Goal: Task Accomplishment & Management: Use online tool/utility

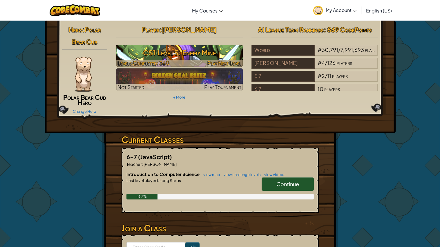
click at [188, 57] on h3 "CS1 Level 5: Enemy Mine" at bounding box center [179, 52] width 127 height 13
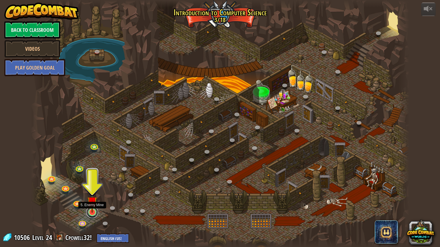
click at [93, 214] on link at bounding box center [92, 213] width 12 height 12
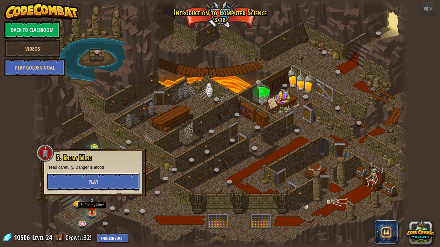
click at [100, 182] on button "Play" at bounding box center [93, 181] width 93 height 17
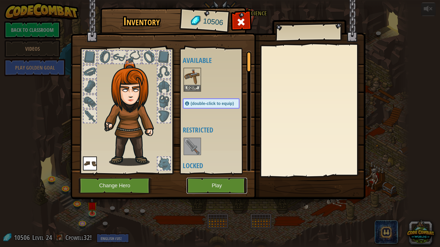
click at [212, 181] on button "Play" at bounding box center [217, 186] width 61 height 16
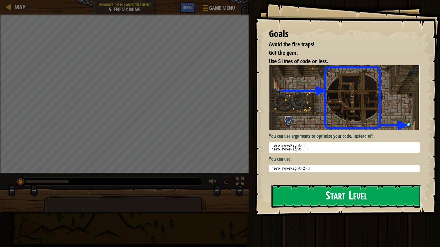
click at [295, 192] on button "Start Level" at bounding box center [346, 196] width 149 height 23
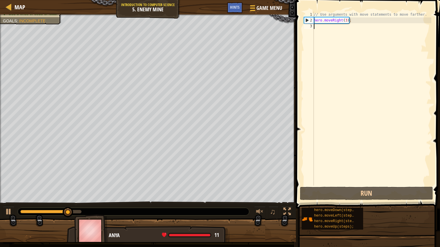
click at [330, 30] on div "// Use arguments with move statements to move farther. hero . moveRight ( 3 ) ;" at bounding box center [372, 105] width 119 height 186
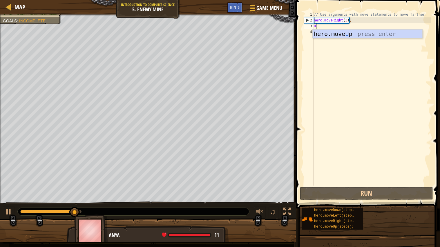
scroll to position [2, 0]
type textarea "up"
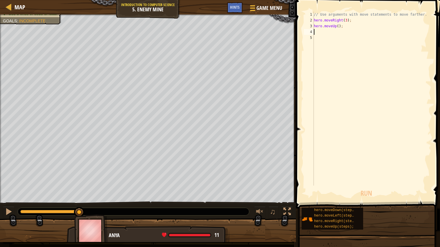
type textarea "r"
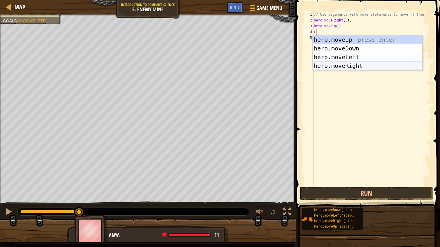
click at [347, 64] on div "he r o.moveUp press enter he r o.moveDown press enter he r o.moveLeft press ent…" at bounding box center [368, 61] width 110 height 52
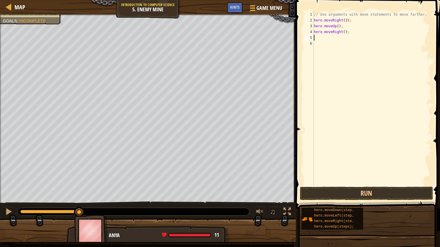
type textarea "d"
click at [344, 38] on div "// Use arguments with move statements to move farther. hero . moveRight ( 3 ) ;…" at bounding box center [372, 105] width 119 height 186
type textarea "hero.moveDown(3);"
click at [324, 45] on div "// Use arguments with move statements to move farther. hero . moveRight ( 3 ) ;…" at bounding box center [372, 105] width 119 height 186
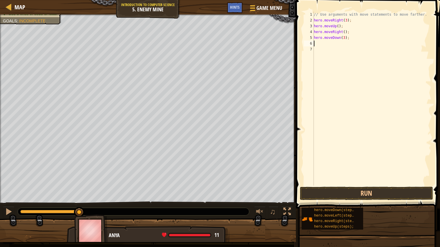
scroll to position [2, 0]
type textarea "r"
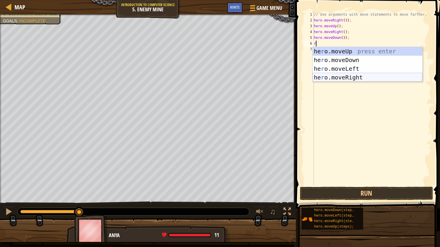
click at [345, 76] on div "he r o.moveUp press enter he r o.moveDown press enter he r o.moveLeft press ent…" at bounding box center [368, 73] width 110 height 52
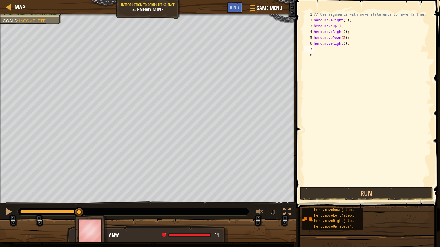
click at [345, 44] on div "// Use arguments with move statements to move farther. hero . moveRight ( 3 ) ;…" at bounding box center [372, 105] width 119 height 186
type textarea "hero.moveRight(2);"
click at [343, 192] on button "Run" at bounding box center [366, 193] width 133 height 13
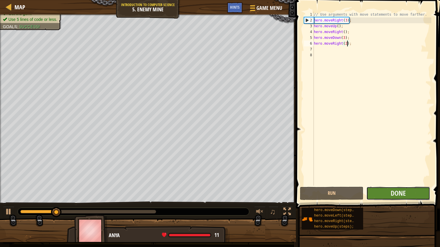
click at [390, 196] on button "Done" at bounding box center [399, 193] width 64 height 13
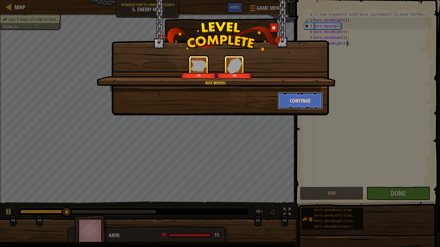
click at [316, 101] on button "Continue" at bounding box center [300, 100] width 45 height 17
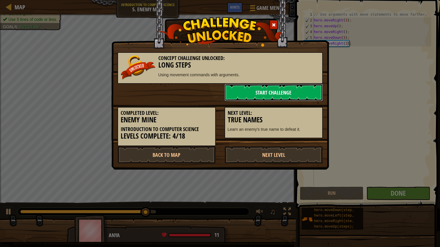
click at [282, 88] on link "Start Challenge" at bounding box center [274, 92] width 98 height 17
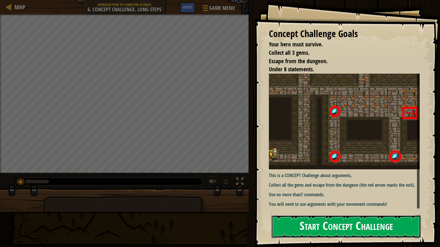
click at [299, 225] on button "Start Concept Challenge" at bounding box center [346, 226] width 149 height 23
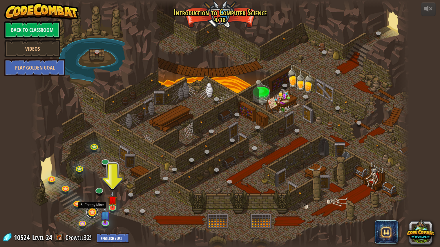
click at [94, 211] on link at bounding box center [92, 213] width 12 height 12
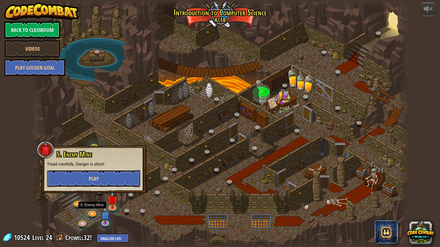
click at [86, 177] on button "Play" at bounding box center [93, 178] width 93 height 17
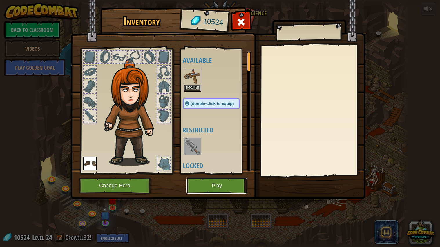
click at [234, 181] on button "Play" at bounding box center [217, 186] width 61 height 16
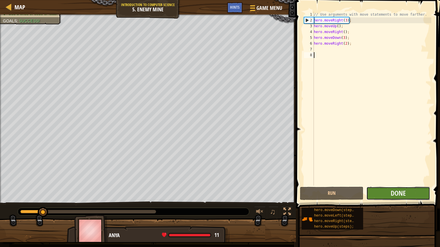
click at [387, 192] on button "Done" at bounding box center [399, 193] width 64 height 13
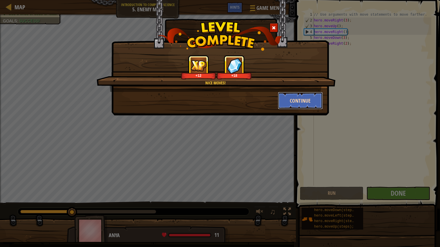
click at [293, 100] on button "Continue" at bounding box center [300, 100] width 45 height 17
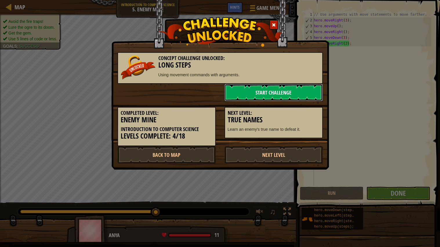
click at [296, 98] on link "Start Challenge" at bounding box center [274, 92] width 98 height 17
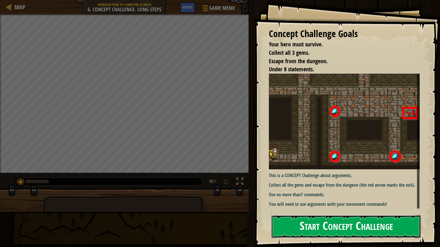
click at [348, 221] on button "Start Concept Challenge" at bounding box center [346, 226] width 149 height 23
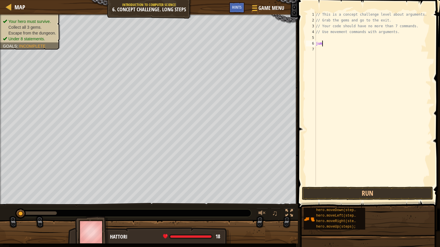
scroll to position [2, 0]
type textarea "j"
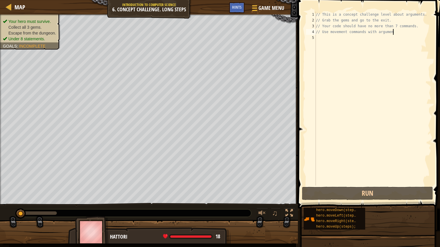
scroll to position [2, 6]
type textarea "// Use movement commands with argument"
type textarea "d"
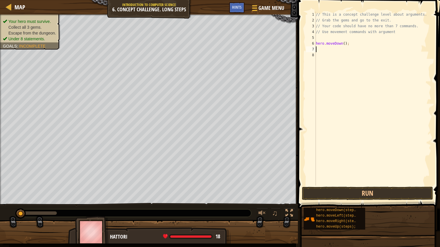
click at [345, 43] on div "// This is a concept challenge level about arguments. // Grab the gems and go t…" at bounding box center [373, 105] width 117 height 186
click at [395, 190] on button "Run" at bounding box center [367, 193] width 131 height 13
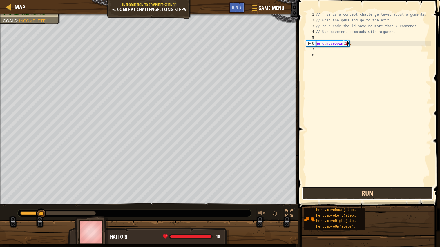
click at [395, 190] on button "Run" at bounding box center [367, 193] width 131 height 13
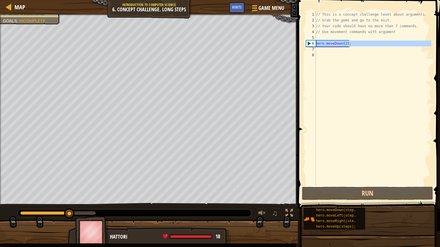
click at [282, 44] on div "Map Introduction to Computer Science 6. Concept Challenge. Long Steps Game Menu…" at bounding box center [220, 123] width 440 height 247
type textarea "hero.moveDown(2);"
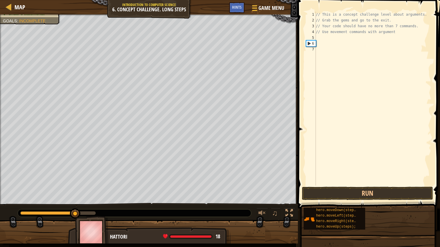
scroll to position [2, 0]
type textarea "r"
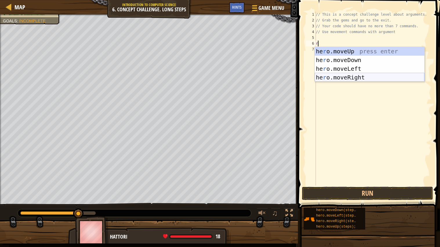
click at [340, 77] on div "he r o.moveUp press enter he r o.moveDown press enter he r o.moveLeft press ent…" at bounding box center [370, 73] width 110 height 52
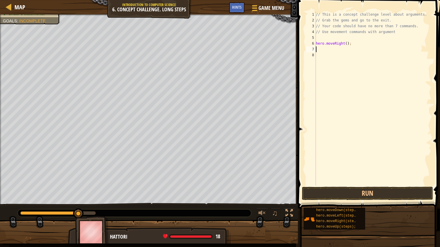
click at [340, 77] on div "// This is a concept challenge level about arguments. // Grab the gems and go t…" at bounding box center [373, 105] width 117 height 186
type textarea "u"
click at [342, 49] on div "// This is a concept challenge level about arguments. // Grab the gems and go t…" at bounding box center [373, 105] width 117 height 186
type textarea "hero.moveUp(3);"
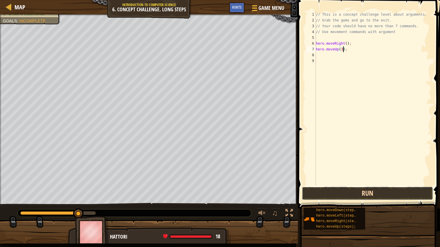
click at [383, 194] on button "Run" at bounding box center [367, 193] width 131 height 13
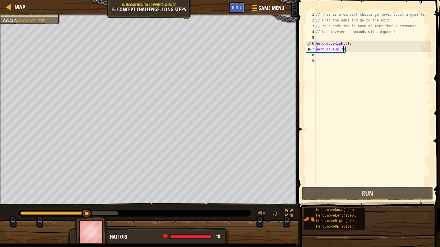
click at [325, 56] on div "// This is a concept challenge level about arguments. // Grab the gems and go t…" at bounding box center [373, 105] width 117 height 186
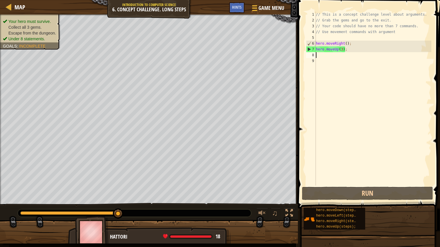
type textarea "r"
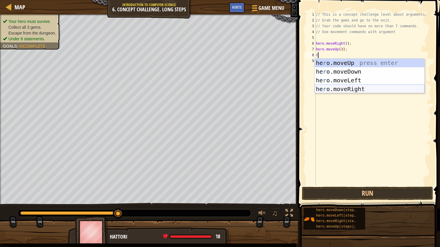
click at [372, 89] on div "he r o.moveUp press enter he r o.moveDown press enter he r o.moveLeft press ent…" at bounding box center [370, 85] width 110 height 52
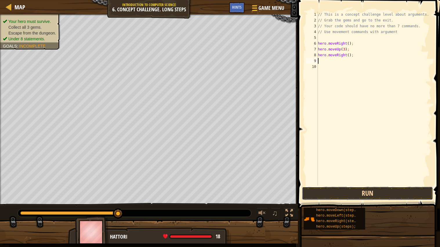
click at [325, 196] on button "Run" at bounding box center [367, 193] width 131 height 13
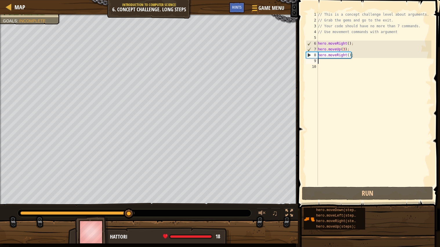
click at [350, 57] on div "// This is a concept challenge level about arguments. // Grab the gems and go t…" at bounding box center [374, 105] width 115 height 186
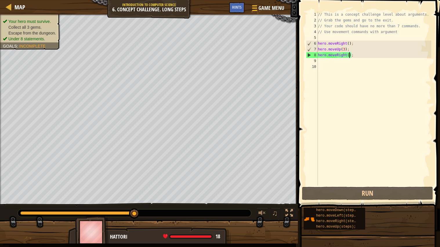
scroll to position [2, 3]
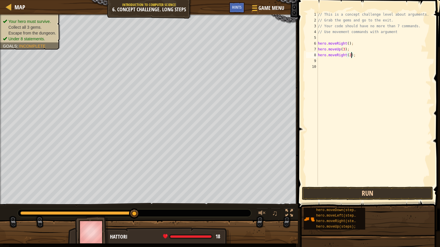
type textarea "hero.moveRight(2);"
click at [370, 190] on button "Run" at bounding box center [367, 193] width 131 height 13
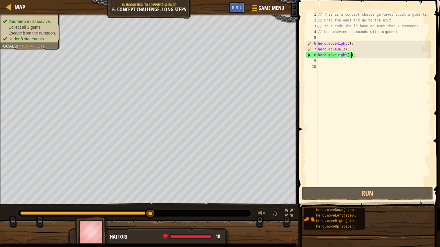
click at [328, 64] on div "// This is a concept challenge level about arguments. // Grab the gems and go t…" at bounding box center [374, 105] width 115 height 186
type textarea "d"
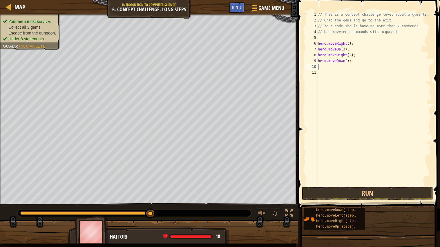
click at [348, 62] on div "// This is a concept challenge level about arguments. // Grab the gems and go t…" at bounding box center [374, 105] width 115 height 186
type textarea "hero.moveDown(3);"
click at [323, 67] on div "// This is a concept challenge level about arguments. // Grab the gems and go t…" at bounding box center [374, 105] width 115 height 186
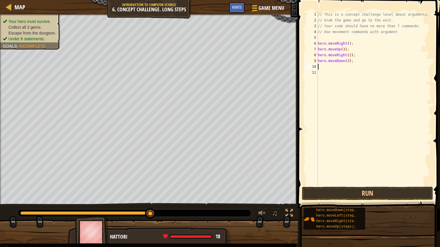
type textarea "l"
click at [330, 73] on div "hero.move L eft press enter" at bounding box center [372, 83] width 110 height 26
type textarea "u"
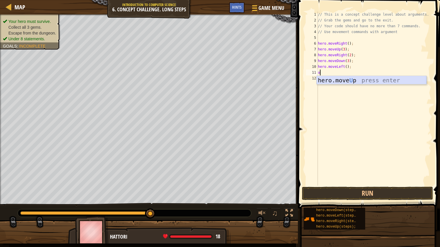
click at [347, 79] on div "hero.move U p press enter" at bounding box center [372, 89] width 110 height 26
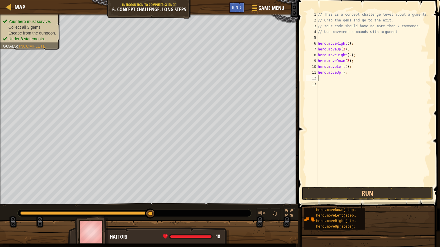
click at [343, 72] on div "// This is a concept challenge level about arguments. // Grab the gems and go t…" at bounding box center [374, 105] width 115 height 186
type textarea "hero.moveUp(2);"
click at [354, 192] on button "Run" at bounding box center [367, 193] width 131 height 13
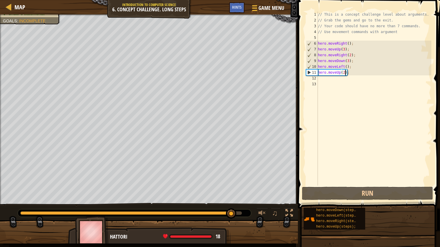
click at [324, 81] on div "// This is a concept challenge level about arguments. // Grab the gems and go t…" at bounding box center [374, 105] width 115 height 186
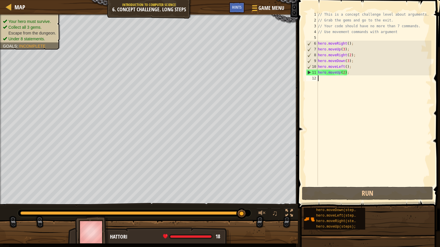
type textarea "d"
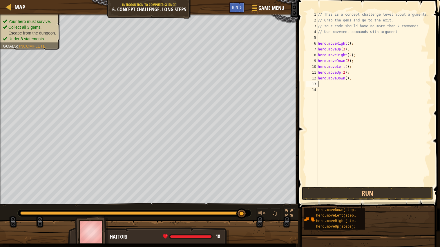
click at [347, 80] on div "// This is a concept challenge level about arguments. // Grab the gems and go t…" at bounding box center [374, 105] width 115 height 186
type textarea "hero.moveDown(2);"
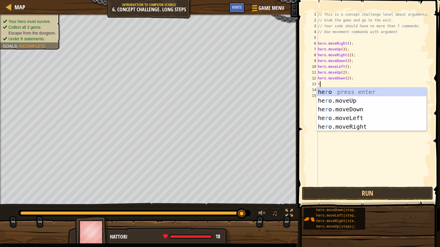
type textarea "ri"
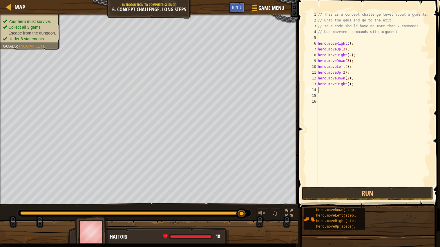
click at [350, 84] on div "// This is a concept challenge level about arguments. // Grab the gems and go t…" at bounding box center [374, 105] width 115 height 186
type textarea "hero.moveRight(2);"
click at [323, 93] on div "// This is a concept challenge level about arguments. // Grab the gems and go t…" at bounding box center [374, 105] width 115 height 186
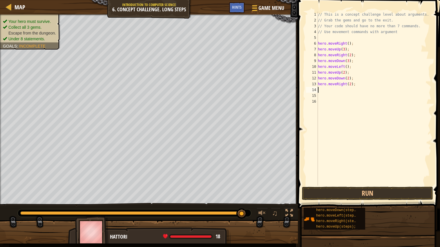
type textarea "u"
click at [344, 90] on div "// This is a concept challenge level about arguments. // Grab the gems and go t…" at bounding box center [374, 105] width 115 height 186
click at [420, 190] on button "Run" at bounding box center [367, 193] width 131 height 13
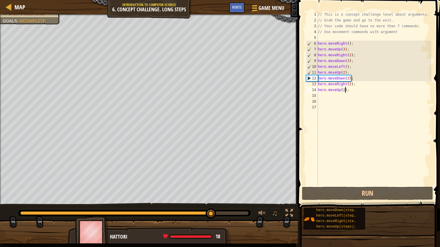
click at [340, 91] on div "// This is a concept challenge level about arguments. // Grab the gems and go t…" at bounding box center [374, 105] width 115 height 186
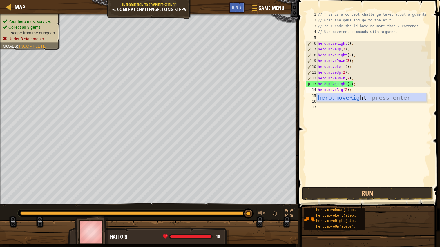
scroll to position [2, 2]
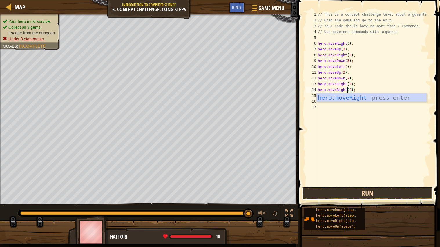
click at [318, 196] on button "Run" at bounding box center [367, 193] width 131 height 13
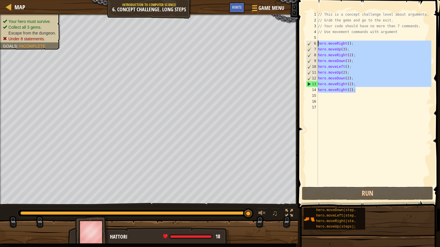
drag, startPoint x: 358, startPoint y: 91, endPoint x: 310, endPoint y: 45, distance: 65.7
click at [310, 45] on div "hero.moveRight(2); 1 2 3 4 5 6 7 8 9 10 11 12 13 14 15 16 17 // This is a conce…" at bounding box center [368, 99] width 127 height 174
type textarea "hero.moveRight(); hero.moveUp(3);"
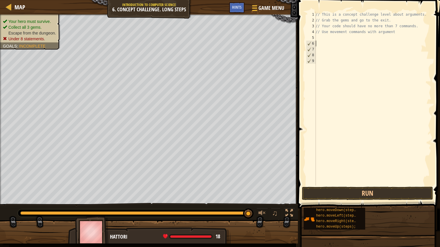
scroll to position [2, 0]
click at [237, 9] on span "Hints" at bounding box center [237, 7] width 10 height 6
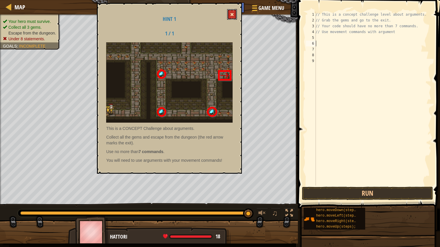
click at [235, 12] on button at bounding box center [232, 14] width 10 height 11
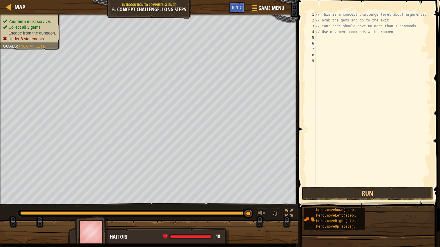
click at [339, 39] on div "// This is a concept challenge level about arguments. // Grab the gems and go t…" at bounding box center [373, 105] width 117 height 186
click at [336, 40] on div "// This is a concept challenge level about arguments. // Grab the gems and go t…" at bounding box center [373, 105] width 117 height 186
click at [332, 42] on div "// This is a concept challenge level about arguments. // Grab the gems and go t…" at bounding box center [373, 105] width 117 height 186
click at [328, 44] on div "// This is a concept challenge level about arguments. // Grab the gems and go t…" at bounding box center [373, 105] width 117 height 186
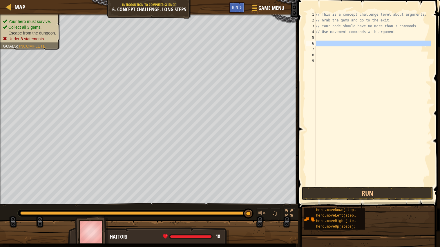
click at [328, 44] on div "// This is a concept challenge level about arguments. // Grab the gems and go t…" at bounding box center [373, 105] width 117 height 186
click at [328, 44] on div "// This is a concept challenge level about arguments. // Grab the gems and go t…" at bounding box center [373, 99] width 117 height 174
type textarea "d"
type textarea "r"
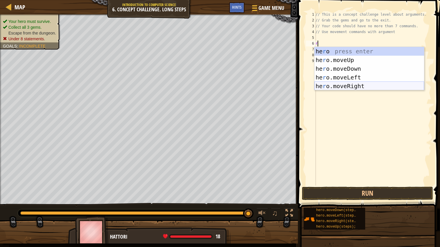
click at [340, 86] on div "he r o press enter he r o.moveUp press enter he r o.moveDown press enter he r o…" at bounding box center [370, 77] width 110 height 61
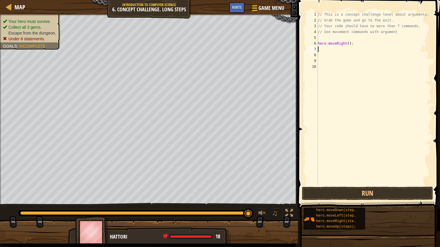
type textarea "up"
click at [344, 49] on div "// This is a concept challenge level about arguments. // Grab the gems and go t…" at bounding box center [374, 105] width 115 height 186
type textarea "hero.moveUp(3);"
type textarea "ri"
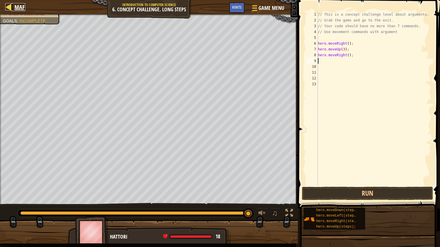
click at [19, 7] on span "Map" at bounding box center [20, 7] width 11 height 8
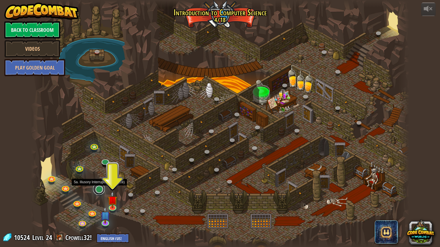
click at [99, 190] on link at bounding box center [99, 189] width 12 height 12
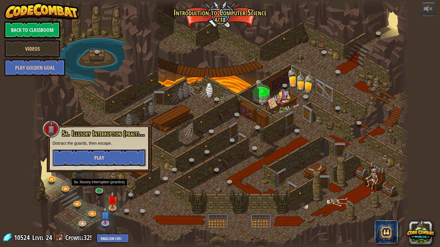
click at [107, 158] on button "Play" at bounding box center [99, 157] width 93 height 17
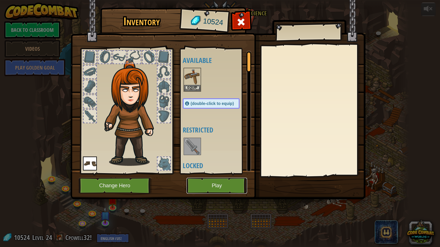
click at [208, 184] on button "Play" at bounding box center [217, 186] width 61 height 16
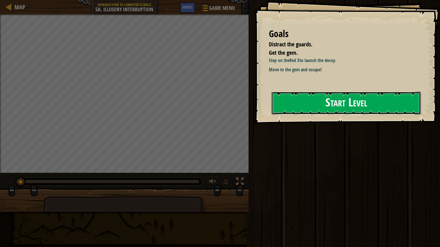
click at [338, 99] on button "Start Level" at bounding box center [346, 103] width 149 height 23
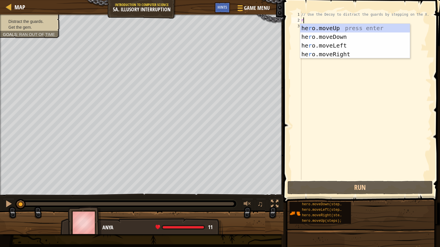
scroll to position [2, 0]
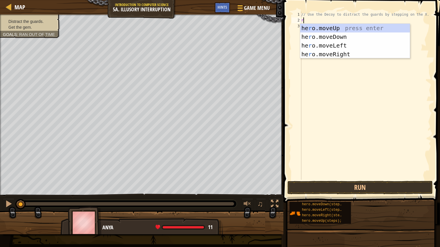
type textarea "ri"
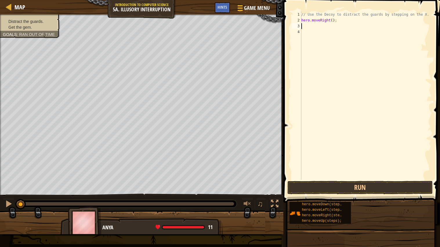
type textarea "d"
click at [331, 27] on div "// Use the Decoy to distract the guards by stepping on the X. hero . moveRight …" at bounding box center [365, 102] width 131 height 180
type textarea "hero.moveDown(2);"
click at [308, 33] on div "// Use the Decoy to distract the guards by stepping on the X. hero . moveRight …" at bounding box center [365, 102] width 131 height 180
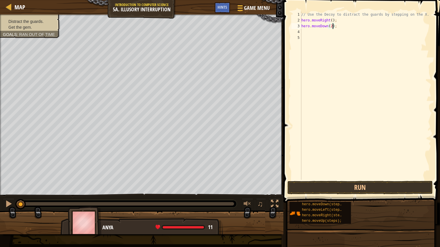
scroll to position [2, 0]
click at [331, 180] on span at bounding box center [362, 93] width 161 height 220
click at [333, 184] on button "Run" at bounding box center [360, 187] width 145 height 13
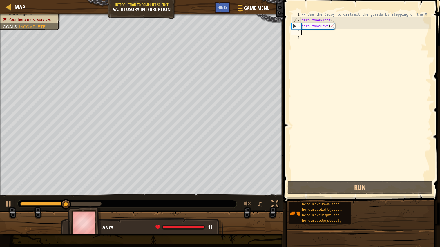
type textarea "u"
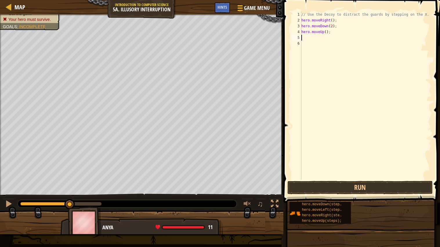
click at [326, 34] on div "// Use the Decoy to distract the guards by stepping on the X. hero . moveRight …" at bounding box center [365, 102] width 131 height 180
type textarea "hero.moveUp(2);"
click at [308, 38] on div "// Use the Decoy to distract the guards by stepping on the X. hero . moveRight …" at bounding box center [365, 102] width 131 height 180
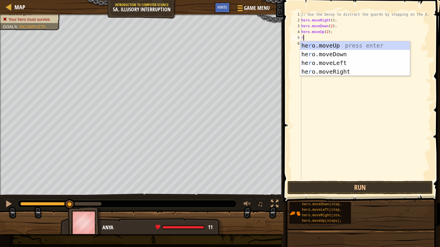
type textarea "ri"
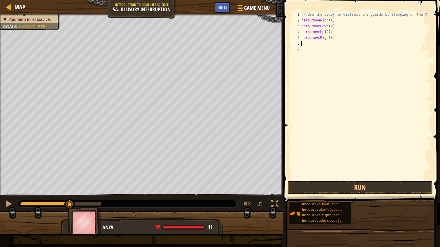
click at [333, 38] on div "// Use the Decoy to distract the guards by stepping on the X. hero . moveRight …" at bounding box center [365, 102] width 131 height 180
type textarea "hero.moveRight(3);"
click at [383, 183] on button "Run" at bounding box center [360, 187] width 145 height 13
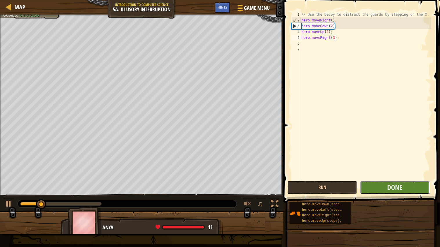
click at [383, 183] on button "Done" at bounding box center [395, 187] width 70 height 13
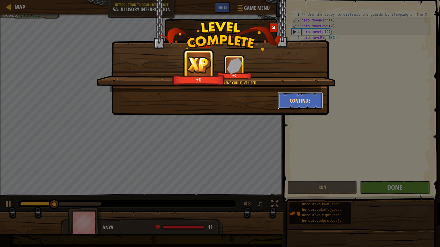
click at [315, 101] on button "Continue" at bounding box center [300, 100] width 45 height 17
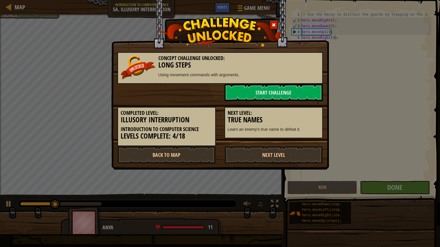
click at [315, 101] on div "Next Level: True Names Learn an enemy's true name to defeat it." at bounding box center [273, 119] width 107 height 37
click at [171, 150] on link "Back to Map" at bounding box center [167, 154] width 98 height 17
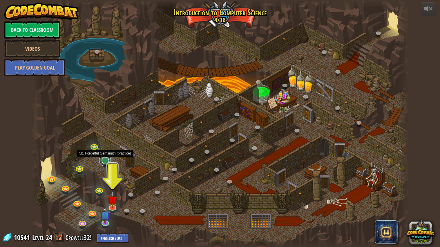
click at [103, 161] on link at bounding box center [105, 161] width 12 height 12
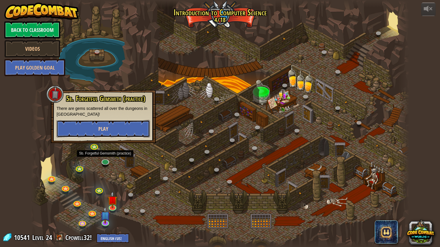
click at [105, 128] on span "Play" at bounding box center [103, 128] width 10 height 7
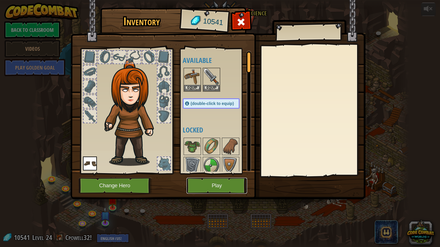
click at [208, 188] on button "Play" at bounding box center [217, 186] width 61 height 16
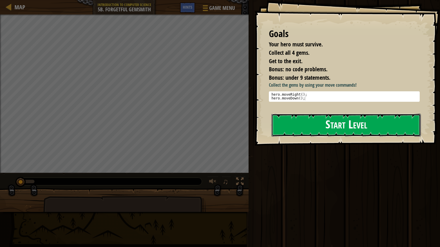
click at [285, 125] on button "Start Level" at bounding box center [346, 125] width 149 height 23
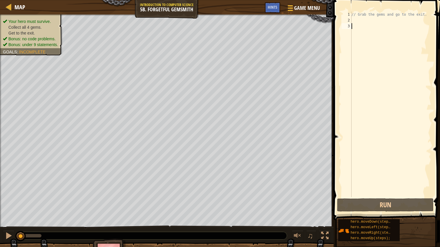
scroll to position [2, 0]
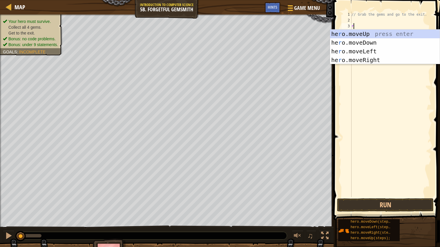
type textarea "ri"
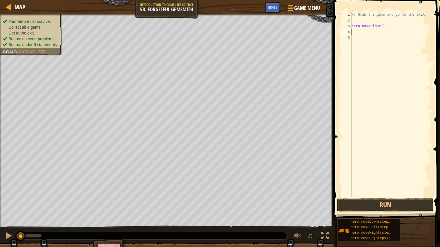
type textarea "d"
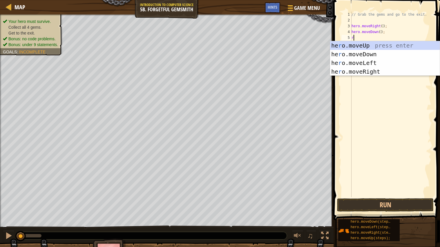
type textarea "ri"
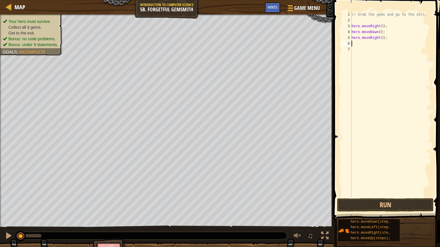
click at [383, 38] on div "// Grab the gems and go to the exit. hero . moveRight ( ) ; hero . moveDown ( )…" at bounding box center [391, 110] width 81 height 197
type textarea "hero.moveRight(2);"
click at [361, 46] on div "// Grab the gems and go to the exit. hero . moveRight ( ) ; hero . moveDown ( )…" at bounding box center [391, 110] width 81 height 197
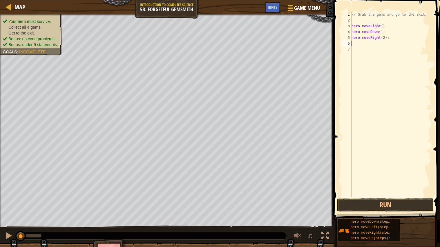
type textarea "u"
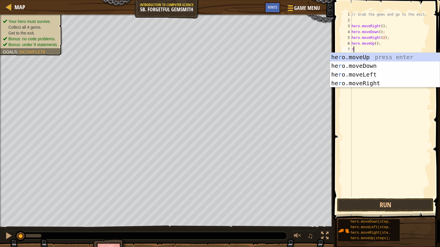
type textarea "ri"
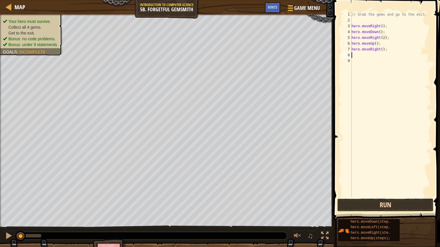
click at [389, 203] on button "Run" at bounding box center [385, 205] width 97 height 13
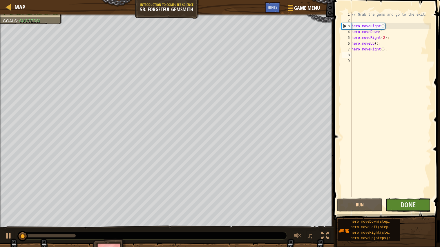
click at [394, 203] on button "Done" at bounding box center [409, 205] width 46 height 13
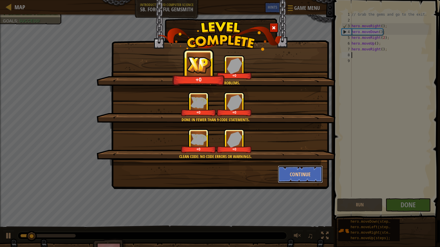
click at [300, 172] on button "Continue" at bounding box center [300, 174] width 45 height 17
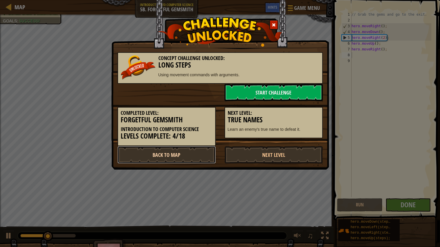
click at [161, 150] on link "Back to Map" at bounding box center [167, 154] width 98 height 17
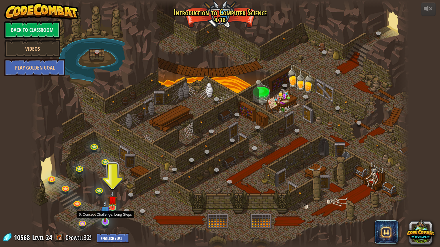
click at [106, 216] on img at bounding box center [105, 211] width 10 height 23
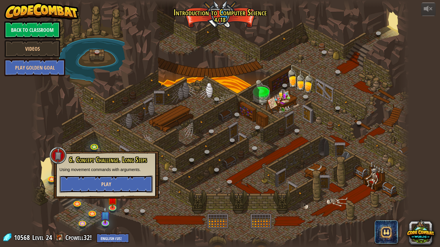
click at [108, 190] on button "Play" at bounding box center [106, 184] width 93 height 17
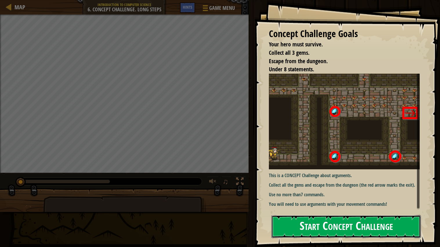
click at [299, 223] on button "Start Concept Challenge" at bounding box center [346, 226] width 149 height 23
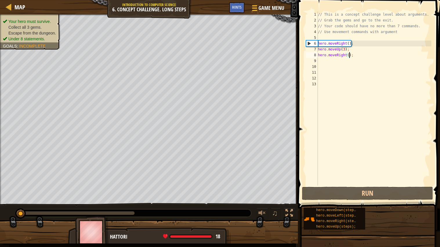
click at [349, 55] on div "// This is a concept challenge level about arguments. // Grab the gems and go t…" at bounding box center [374, 105] width 115 height 186
type textarea "hero.moveRight(2);"
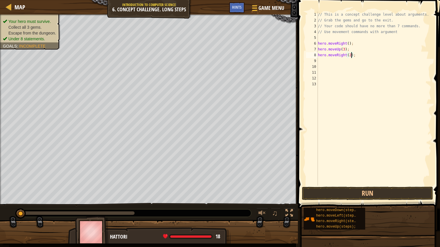
click at [321, 64] on div "// This is a concept challenge level about arguments. // Grab the gems and go t…" at bounding box center [374, 105] width 115 height 186
type textarea "d"
click at [348, 60] on div "// This is a concept challenge level about arguments. // Grab the gems and go t…" at bounding box center [374, 105] width 115 height 186
type textarea "hero.moveDown(3);"
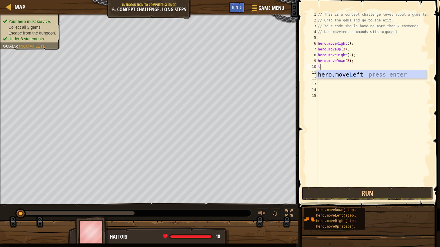
type textarea "l"
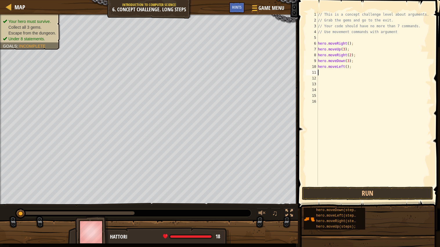
type textarea "u"
click at [343, 72] on div "// This is a concept challenge level about arguments. // Grab the gems and go t…" at bounding box center [374, 105] width 115 height 186
type textarea "hero.moveUp(2);"
click at [323, 80] on div "// This is a concept challenge level about arguments. // Grab the gems and go t…" at bounding box center [374, 105] width 115 height 186
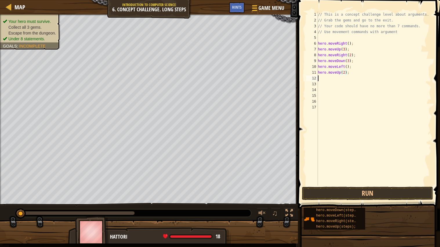
scroll to position [2, 0]
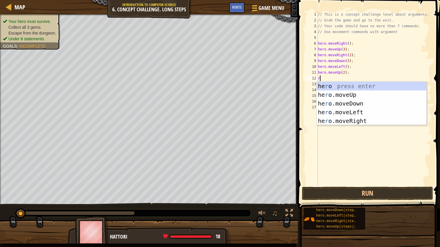
type textarea "ri"
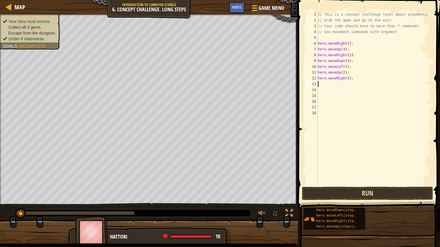
click at [350, 77] on div "// This is a concept challenge level about arguments. // Grab the gems and go t…" at bounding box center [374, 105] width 115 height 186
type textarea "hero.moveRight(3);"
click at [360, 191] on button "Run" at bounding box center [367, 193] width 131 height 13
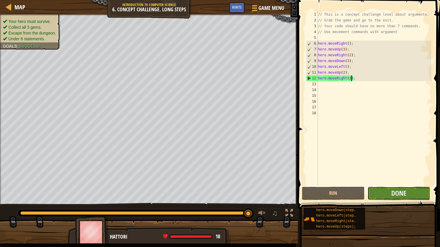
click at [389, 193] on button "Done" at bounding box center [399, 193] width 63 height 13
